Goal: Use online tool/utility

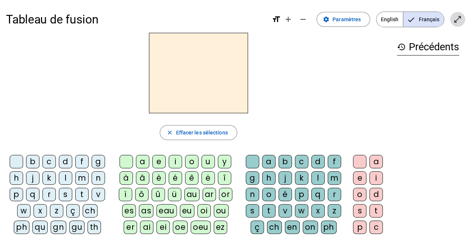
click at [456, 20] on mat-icon "open_in_full" at bounding box center [457, 19] width 9 height 9
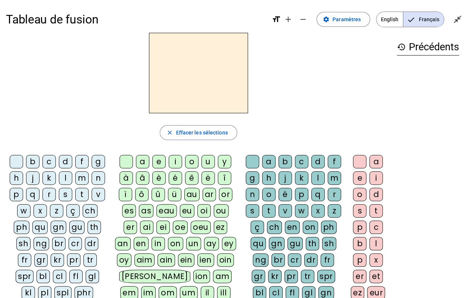
click at [34, 161] on div "b" at bounding box center [32, 161] width 13 height 13
click at [206, 162] on div "u" at bounding box center [208, 161] width 13 height 13
click at [214, 210] on div "ou" at bounding box center [221, 210] width 15 height 13
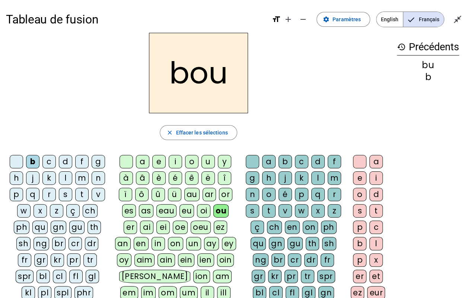
click at [335, 191] on div "r" at bounding box center [334, 194] width 13 height 13
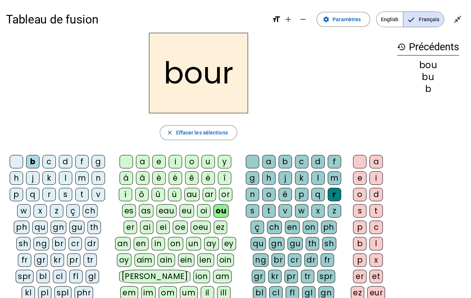
click at [359, 211] on div "s" at bounding box center [359, 210] width 13 height 13
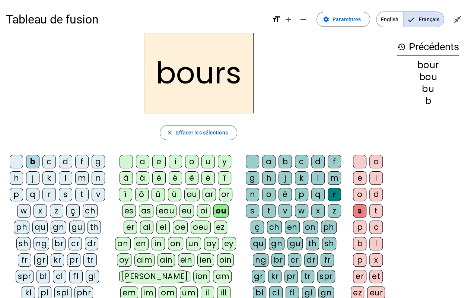
click at [48, 163] on div "c" at bounding box center [48, 161] width 13 height 13
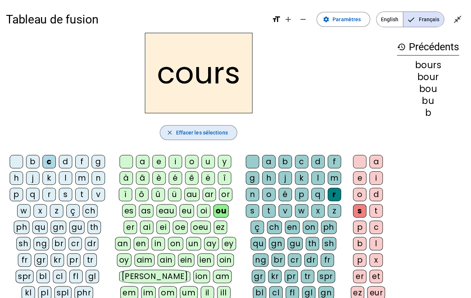
click at [223, 134] on span "Effacer les sélections" at bounding box center [202, 132] width 52 height 9
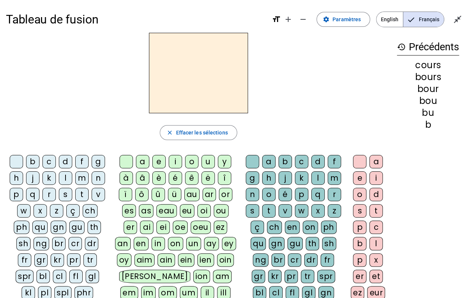
click at [214, 210] on div "ou" at bounding box center [221, 210] width 15 height 13
click at [335, 197] on div "r" at bounding box center [334, 194] width 13 height 13
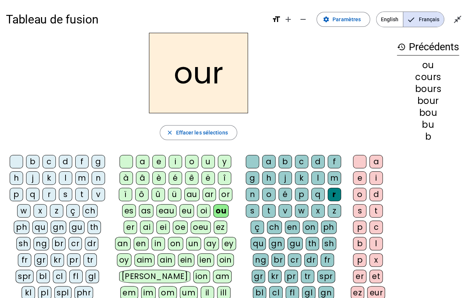
click at [362, 213] on div "s" at bounding box center [359, 210] width 13 height 13
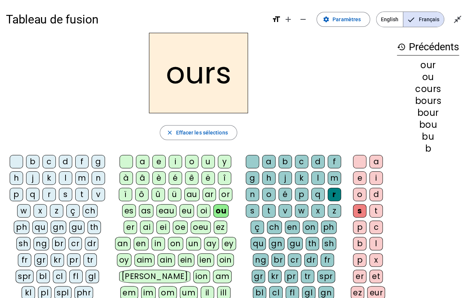
click at [224, 133] on span "Effacer les sélections" at bounding box center [202, 132] width 52 height 9
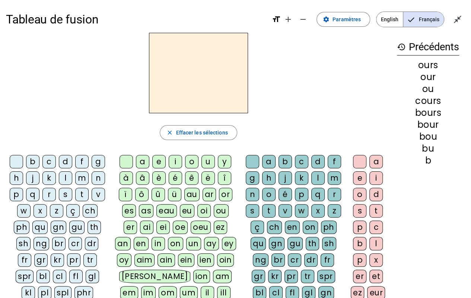
click at [34, 180] on div "j" at bounding box center [32, 177] width 13 height 13
click at [214, 209] on div "ou" at bounding box center [221, 210] width 15 height 13
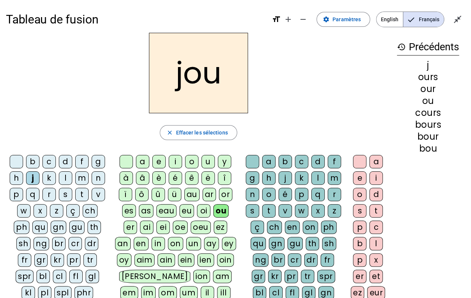
click at [333, 198] on div "r" at bounding box center [334, 194] width 13 height 13
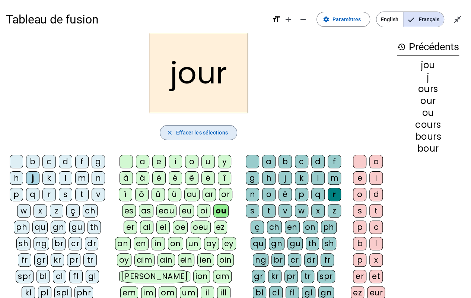
click at [221, 134] on span "Effacer les sélections" at bounding box center [202, 132] width 52 height 9
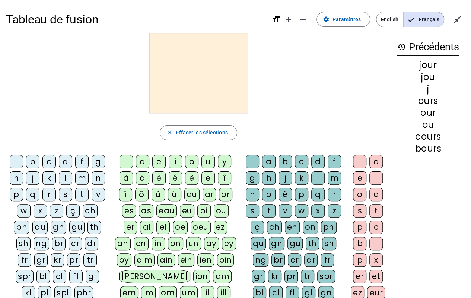
click at [84, 197] on div "t" at bounding box center [81, 194] width 13 height 13
click at [214, 209] on div "ou" at bounding box center [221, 210] width 15 height 13
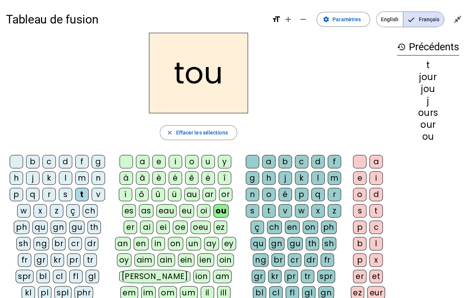
click at [332, 197] on div "r" at bounding box center [334, 194] width 13 height 13
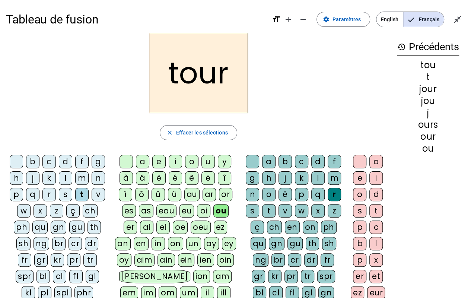
click at [19, 194] on div "p" at bounding box center [16, 194] width 13 height 13
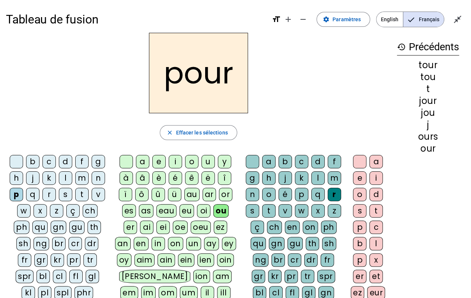
click at [32, 197] on div "q" at bounding box center [32, 194] width 13 height 13
click at [15, 195] on div "p" at bounding box center [16, 194] width 13 height 13
